Goal: Navigation & Orientation: Find specific page/section

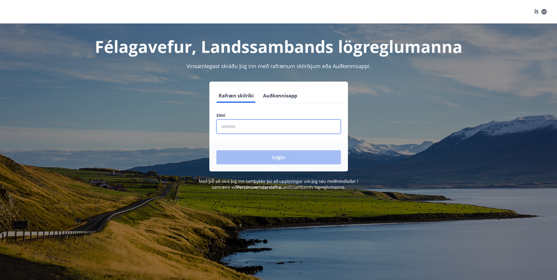
click at [253, 124] on input "phone" at bounding box center [278, 126] width 124 height 14
type input "********"
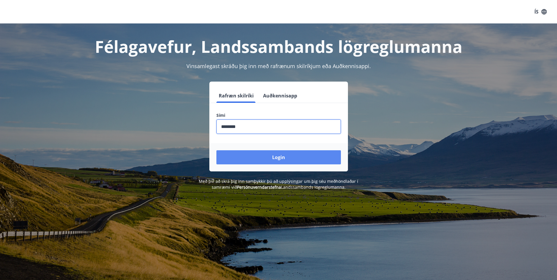
click at [265, 153] on button "Login" at bounding box center [278, 157] width 124 height 14
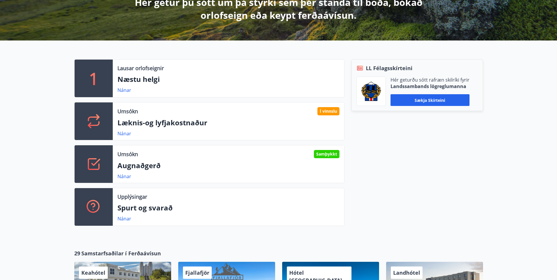
scroll to position [147, 0]
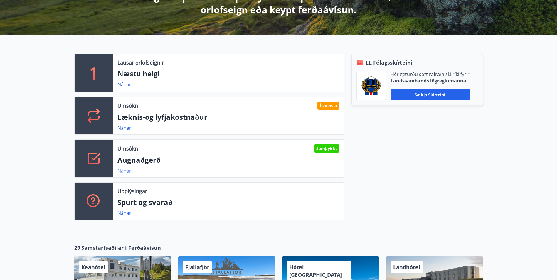
click at [128, 170] on link "Nánar" at bounding box center [124, 171] width 14 height 6
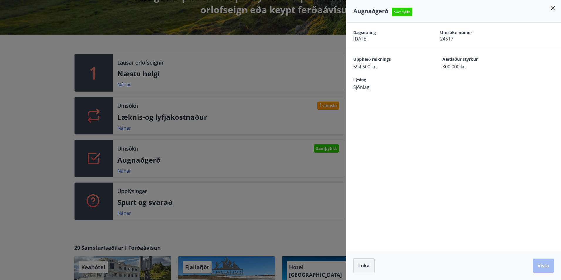
click at [362, 262] on button "Loka" at bounding box center [363, 265] width 21 height 15
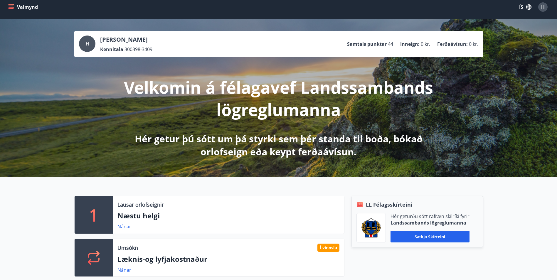
scroll to position [0, 0]
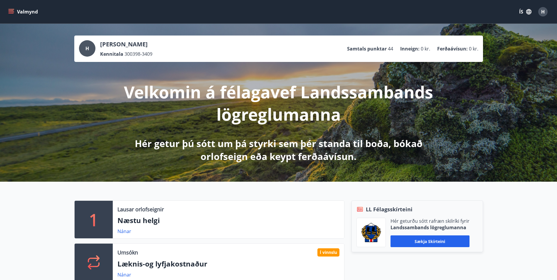
click at [13, 9] on icon "menu" at bounding box center [12, 9] width 6 height 1
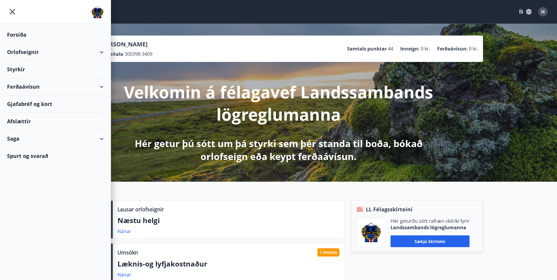
click at [99, 87] on div "Ferðaávísun" at bounding box center [55, 86] width 97 height 17
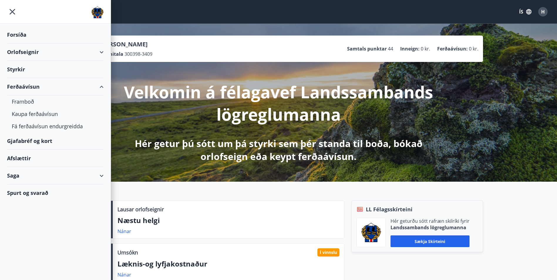
click at [31, 86] on div "Ferðaávísun" at bounding box center [55, 86] width 97 height 17
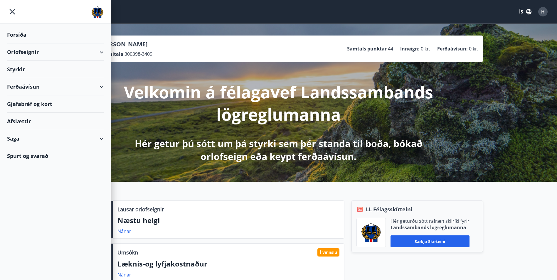
click at [33, 89] on div "Ferðaávísun" at bounding box center [55, 86] width 97 height 17
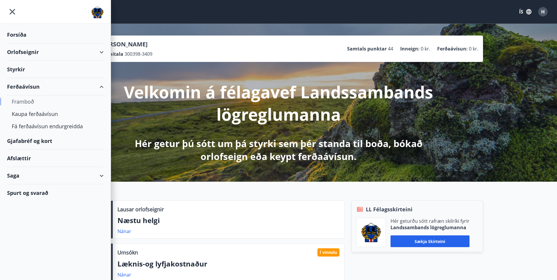
click at [33, 104] on div "Framboð" at bounding box center [55, 101] width 87 height 12
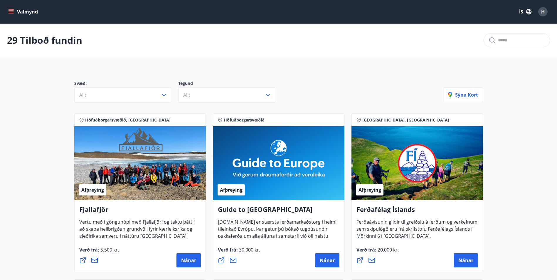
click at [9, 11] on icon "menu" at bounding box center [11, 10] width 5 height 1
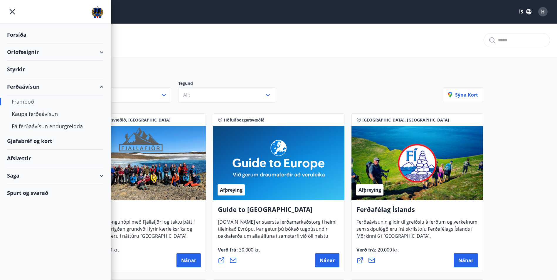
click at [33, 139] on div "Gjafabréf og kort" at bounding box center [55, 140] width 97 height 17
